Goal: Transaction & Acquisition: Subscribe to service/newsletter

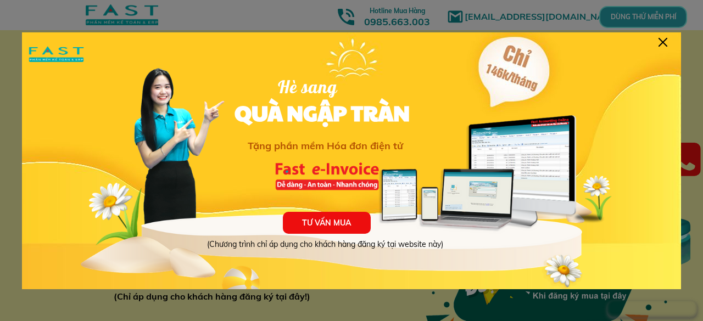
click at [664, 40] on div at bounding box center [663, 42] width 9 height 9
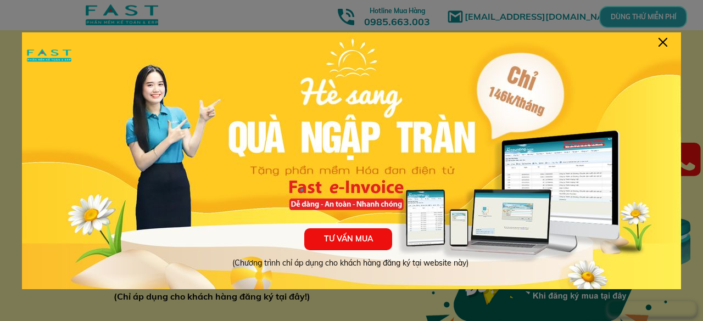
click at [661, 46] on div at bounding box center [663, 42] width 9 height 9
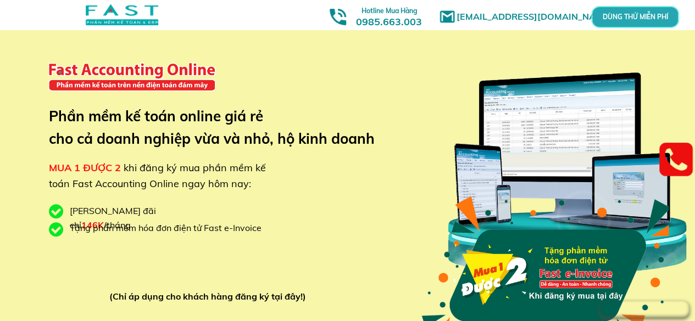
click at [263, 146] on h3 "Phần mềm kế toán online giá rẻ cho cả doanh nghiệp vừa và nhỏ, hộ kinh doanh" at bounding box center [220, 128] width 342 height 46
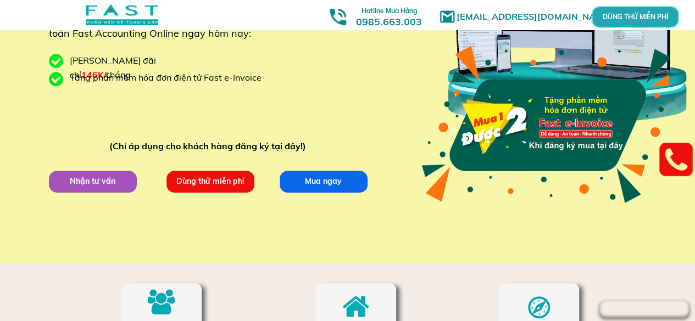
scroll to position [154, 0]
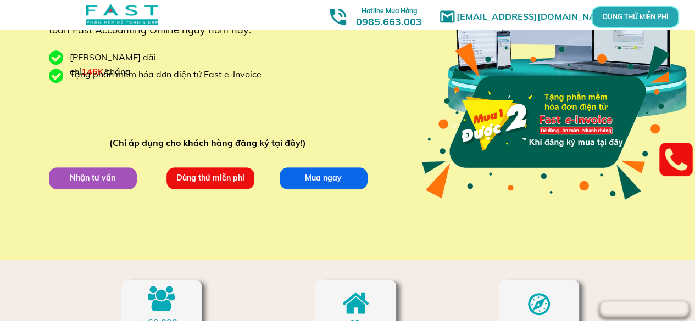
click at [209, 171] on p "Dùng thử miễn phí" at bounding box center [210, 179] width 88 height 22
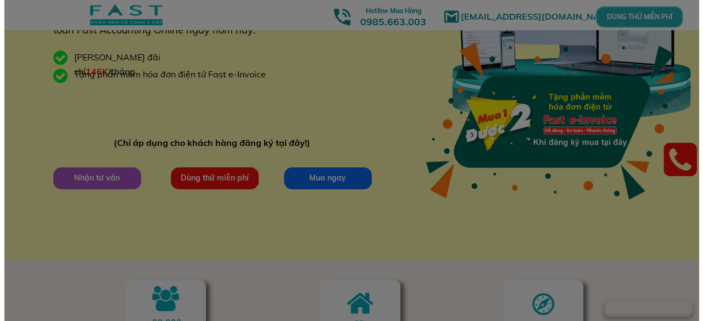
scroll to position [0, 0]
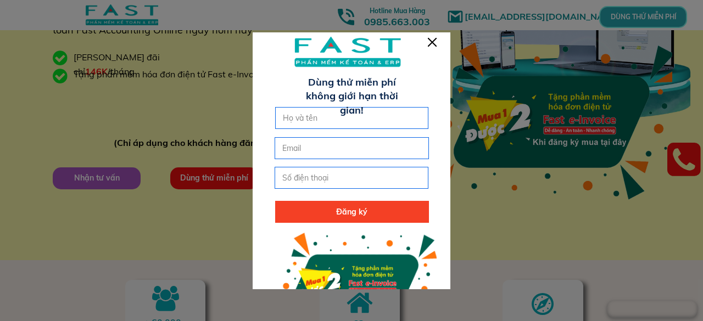
click at [433, 41] on div at bounding box center [432, 42] width 9 height 9
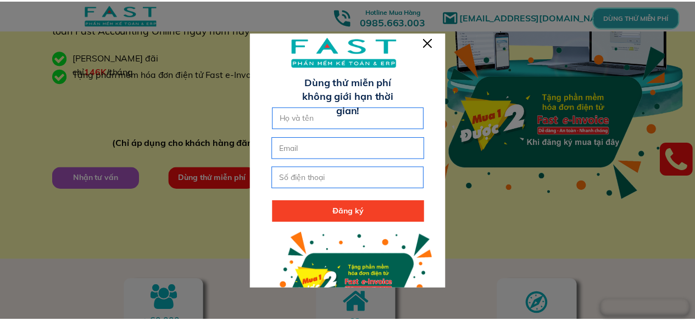
scroll to position [154, 0]
